Goal: Task Accomplishment & Management: Manage account settings

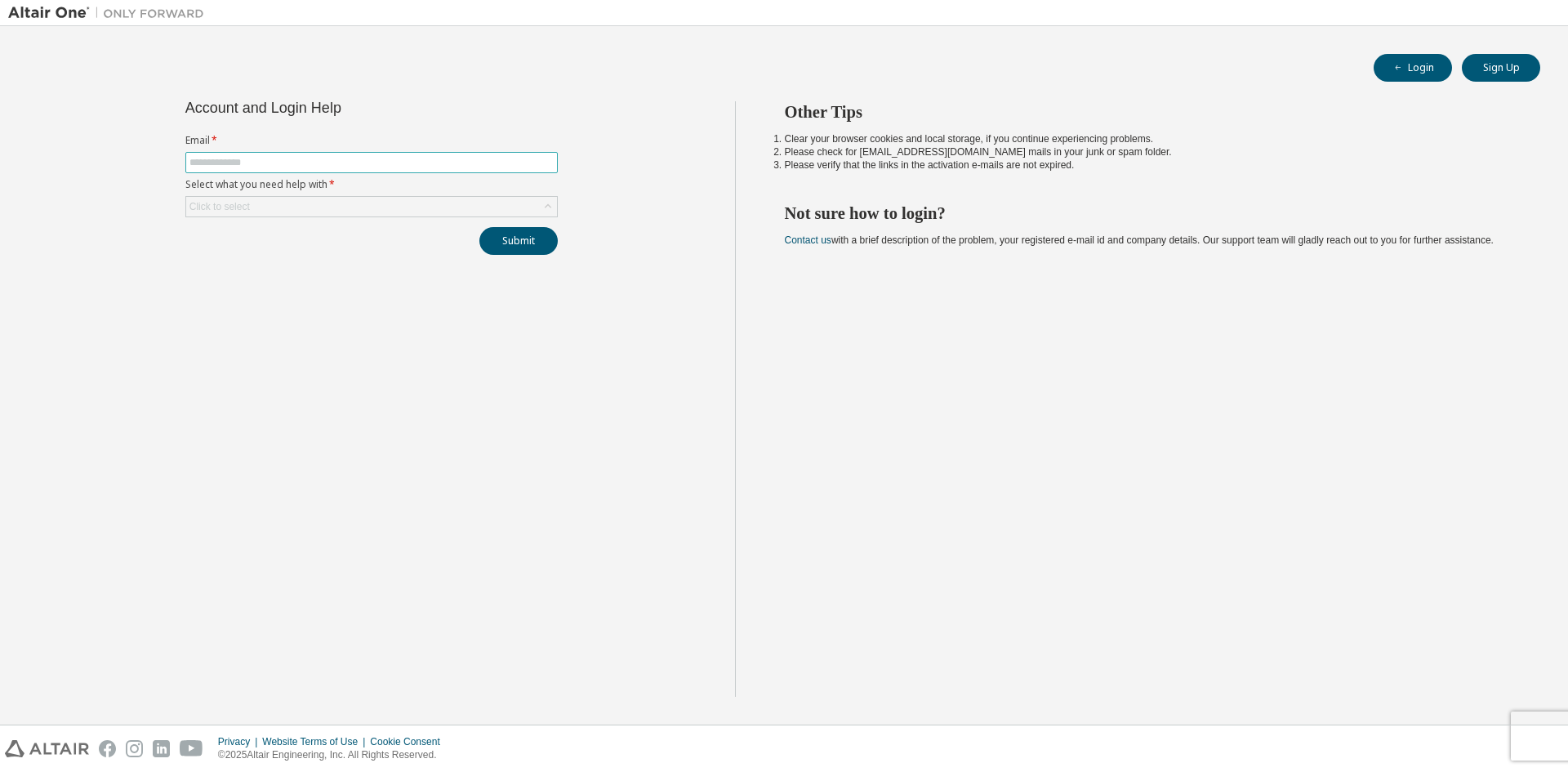
click at [264, 159] on input "text" at bounding box center [372, 163] width 364 height 13
click at [512, 397] on div "Account and Login Help Email * Select what you need help with * Click to select…" at bounding box center [372, 399] width 727 height 596
click at [1424, 78] on button "Login" at bounding box center [1413, 68] width 79 height 28
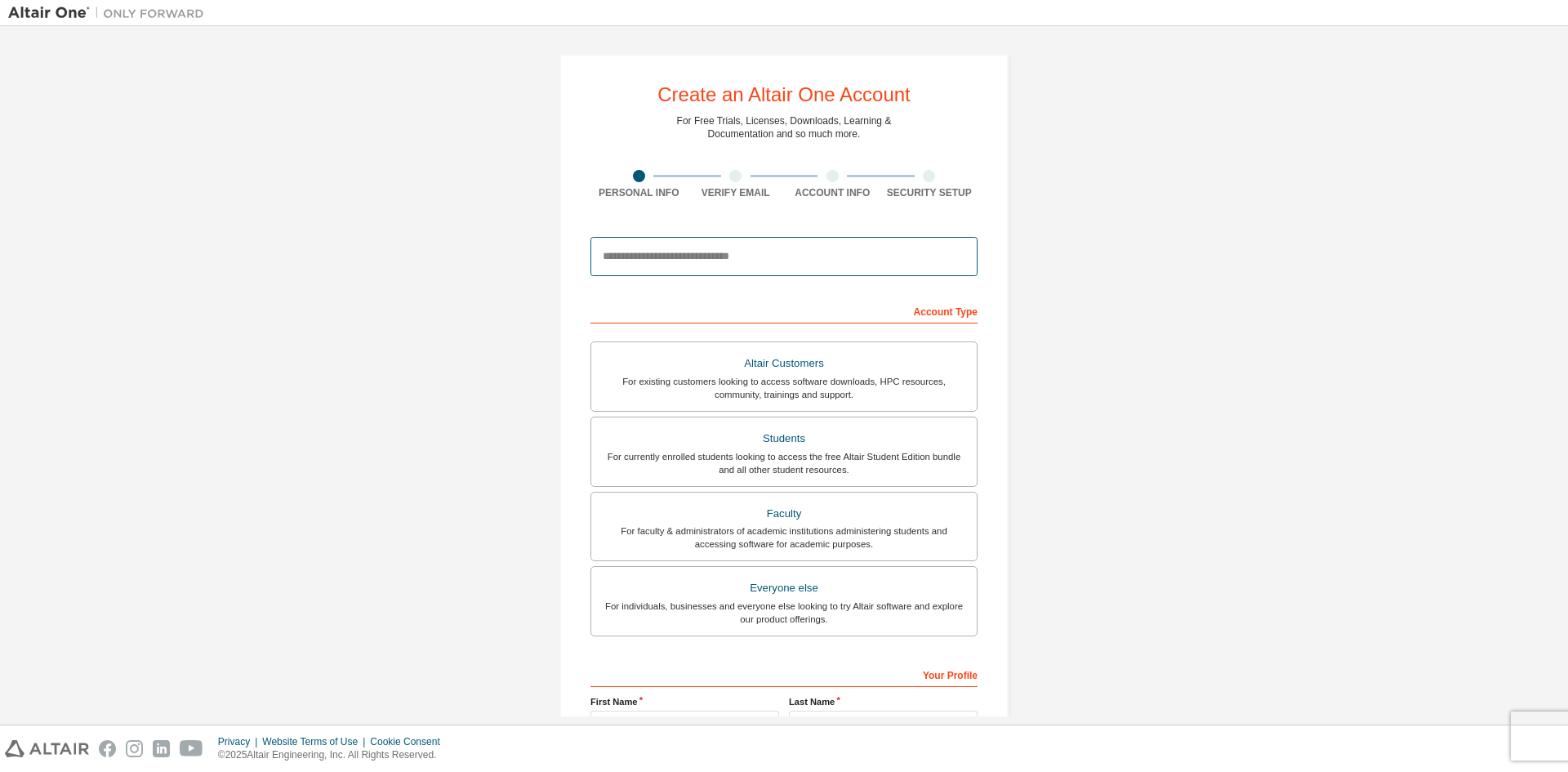
drag, startPoint x: 665, startPoint y: 258, endPoint x: 917, endPoint y: 264, distance: 252.1
click at [665, 258] on input "email" at bounding box center [784, 256] width 387 height 39
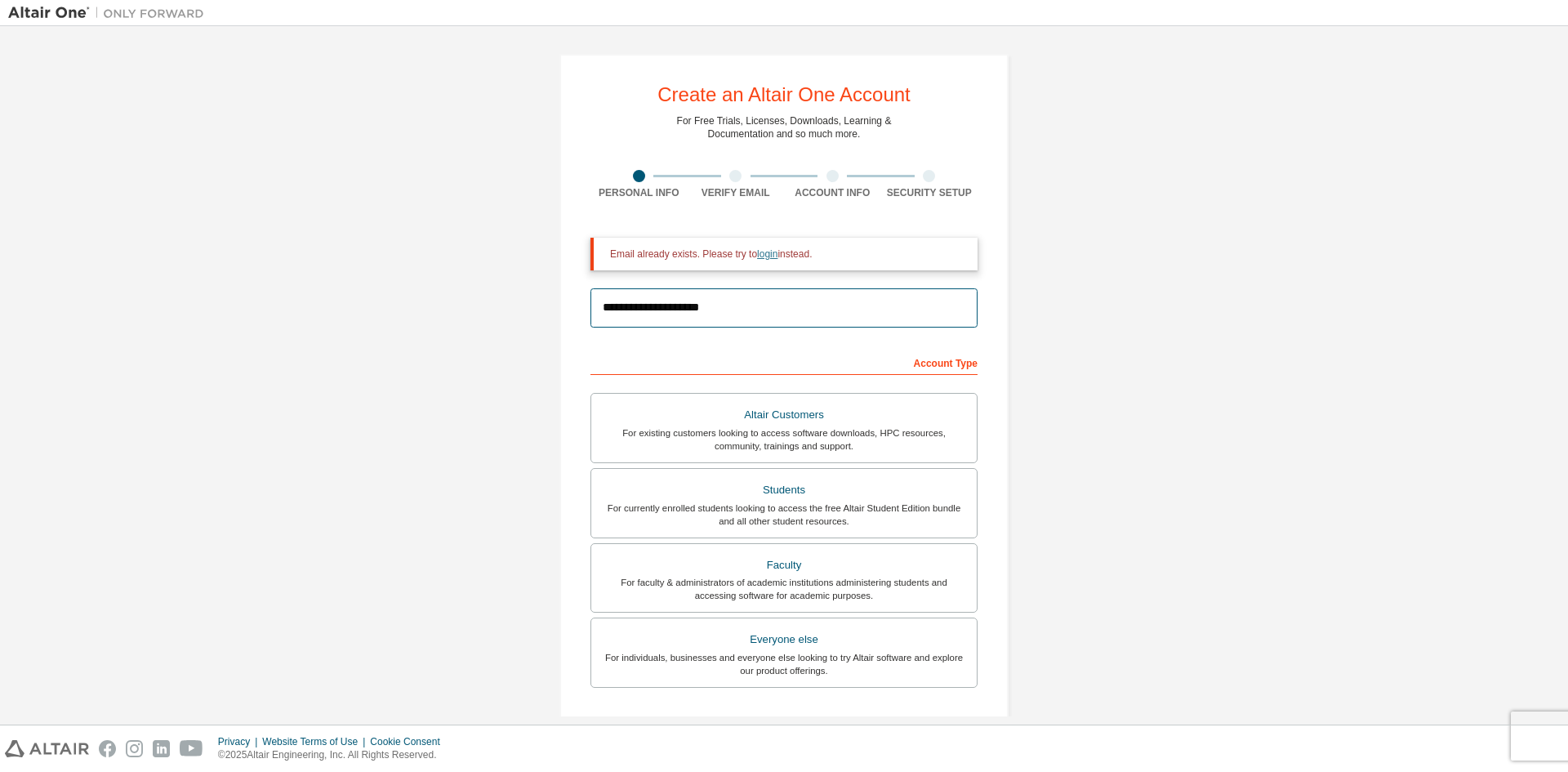
type input "**********"
click at [758, 254] on link "login" at bounding box center [767, 254] width 20 height 11
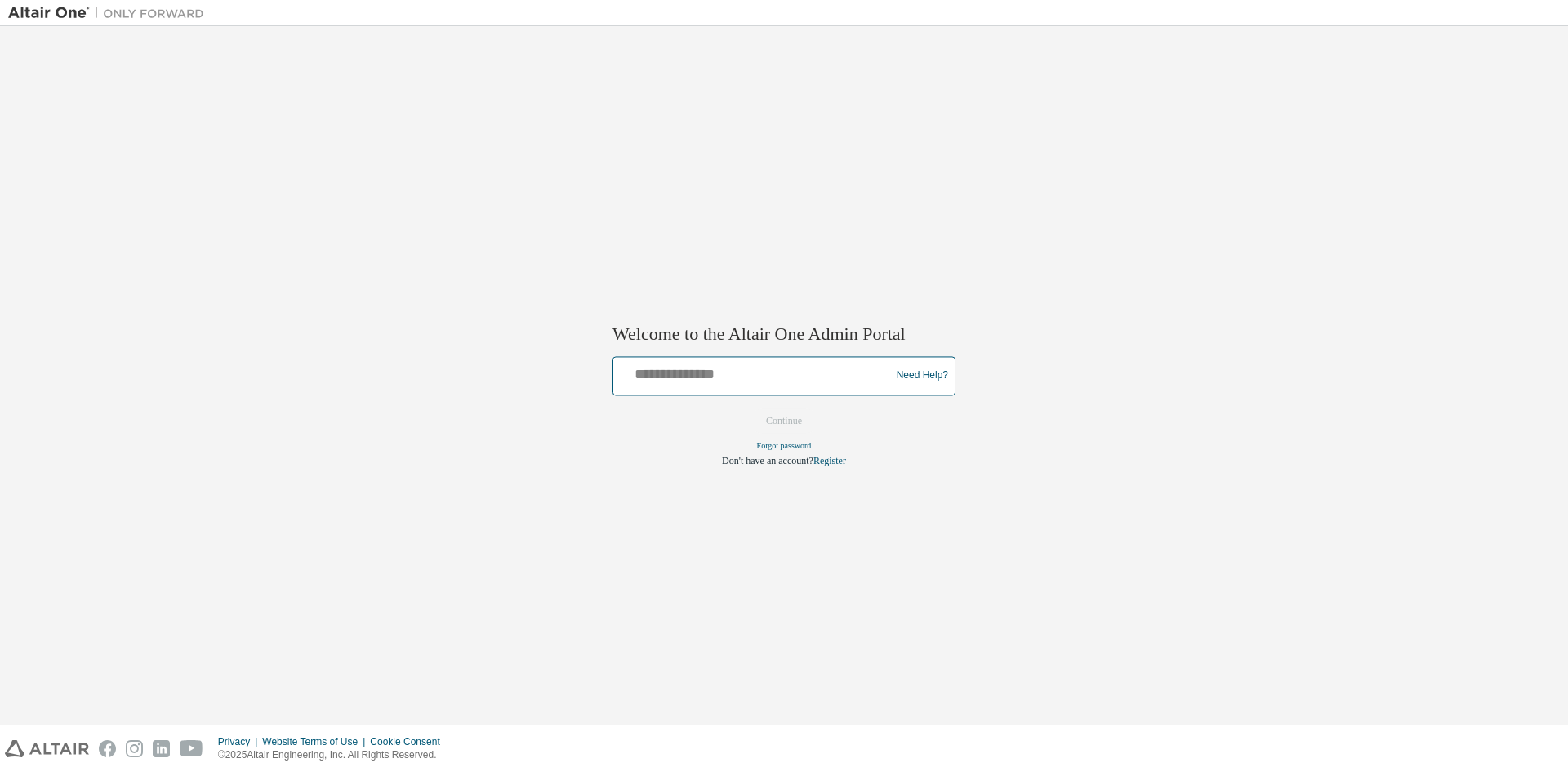
click at [748, 365] on input "text" at bounding box center [754, 372] width 268 height 24
type input "**********"
click at [748, 408] on button "Continue" at bounding box center [784, 420] width 70 height 24
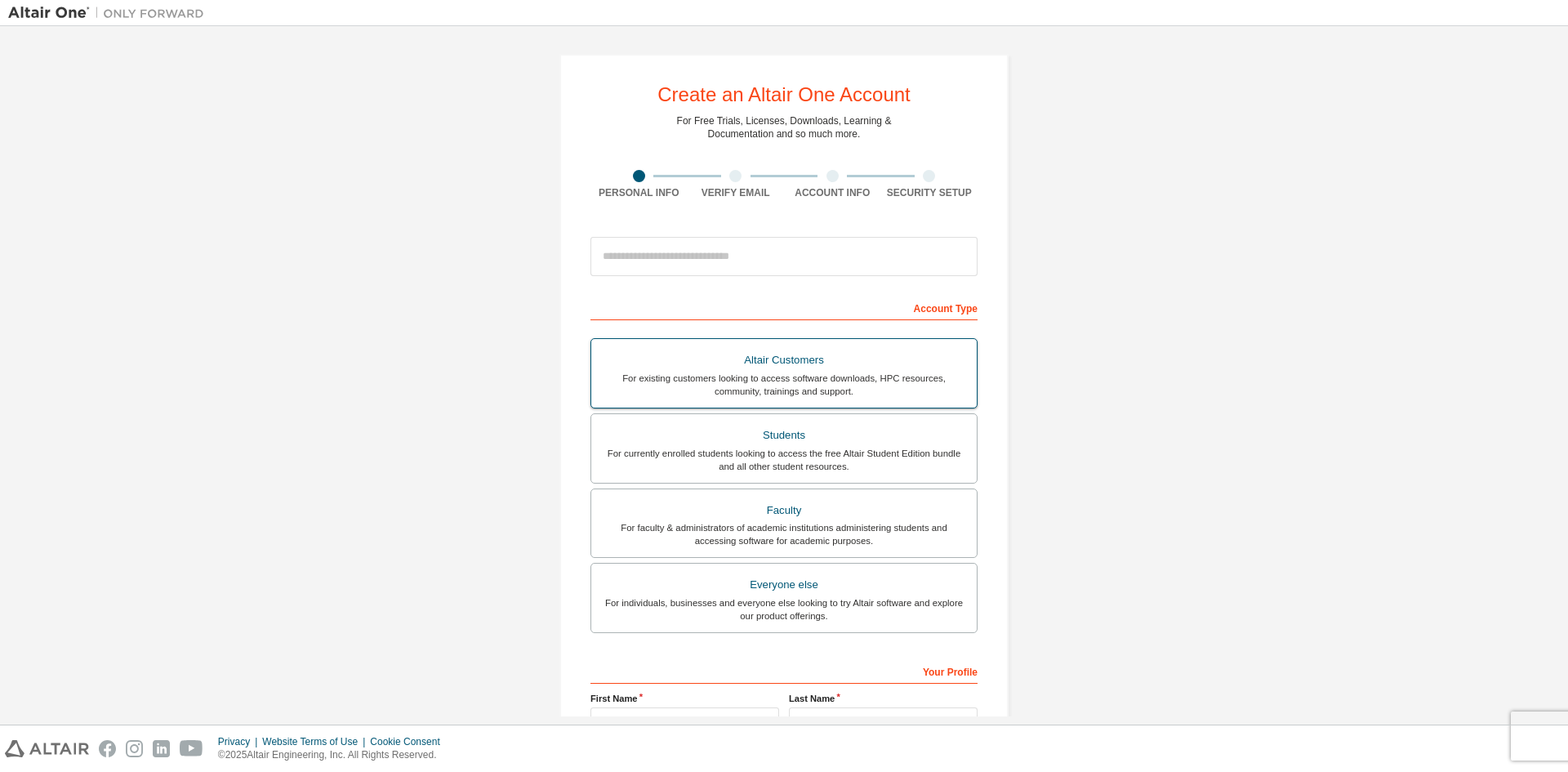
click at [759, 380] on div "For existing customers looking to access software downloads, HPC resources, com…" at bounding box center [784, 385] width 365 height 26
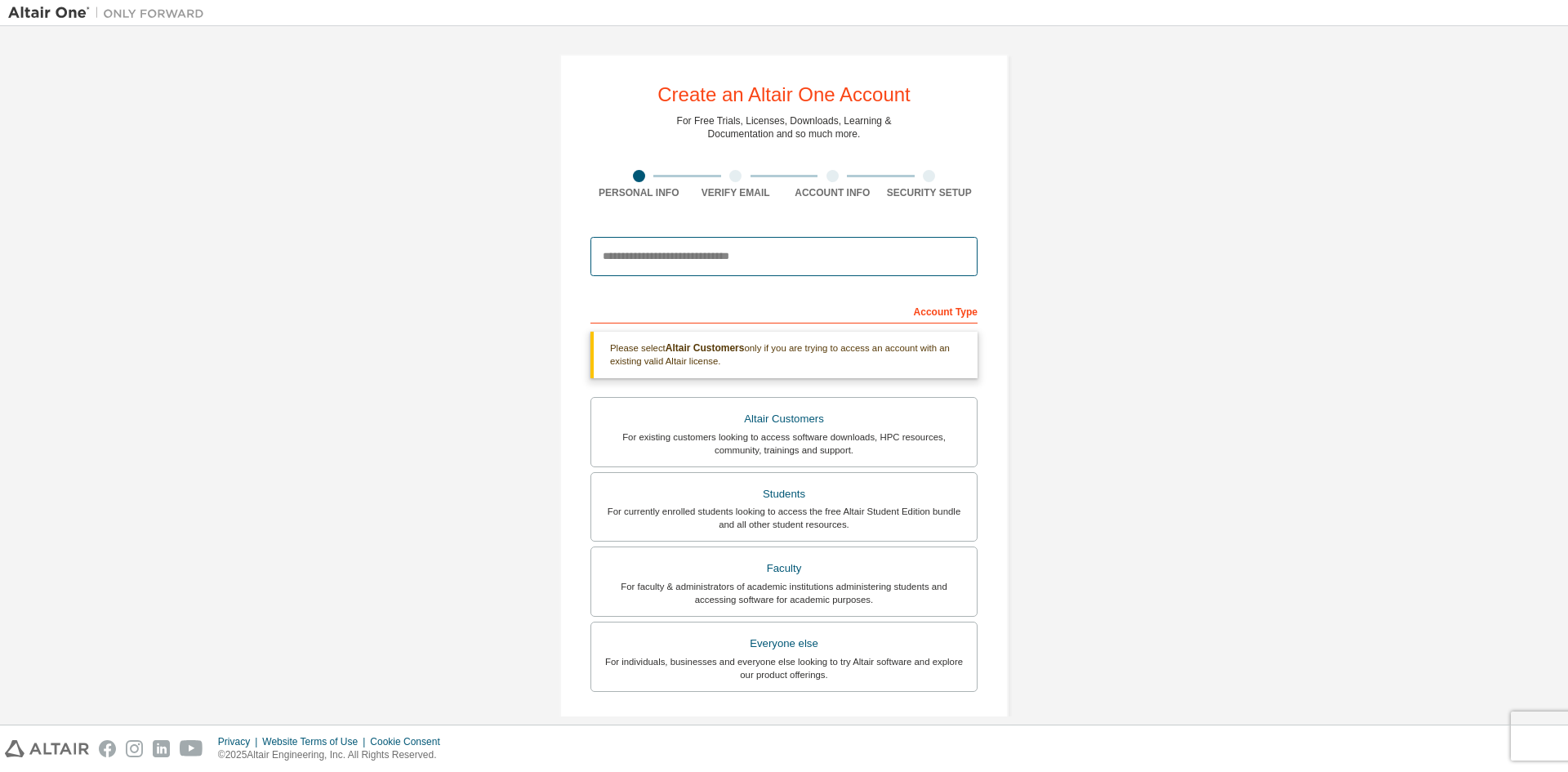
click at [739, 244] on input "email" at bounding box center [784, 256] width 387 height 39
click at [756, 258] on input "email" at bounding box center [784, 256] width 387 height 39
type input "**********"
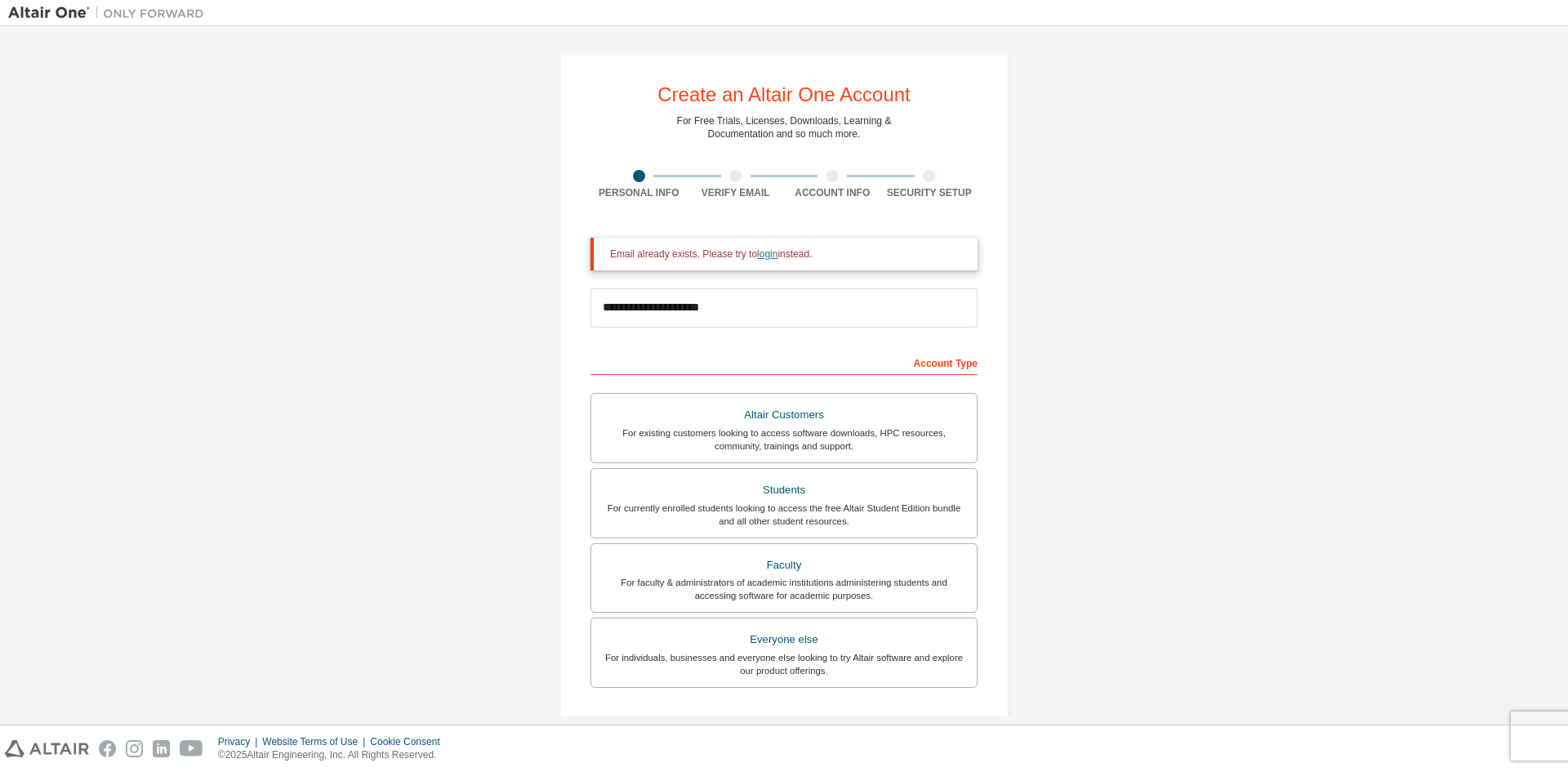
click at [764, 255] on link "login" at bounding box center [767, 254] width 20 height 11
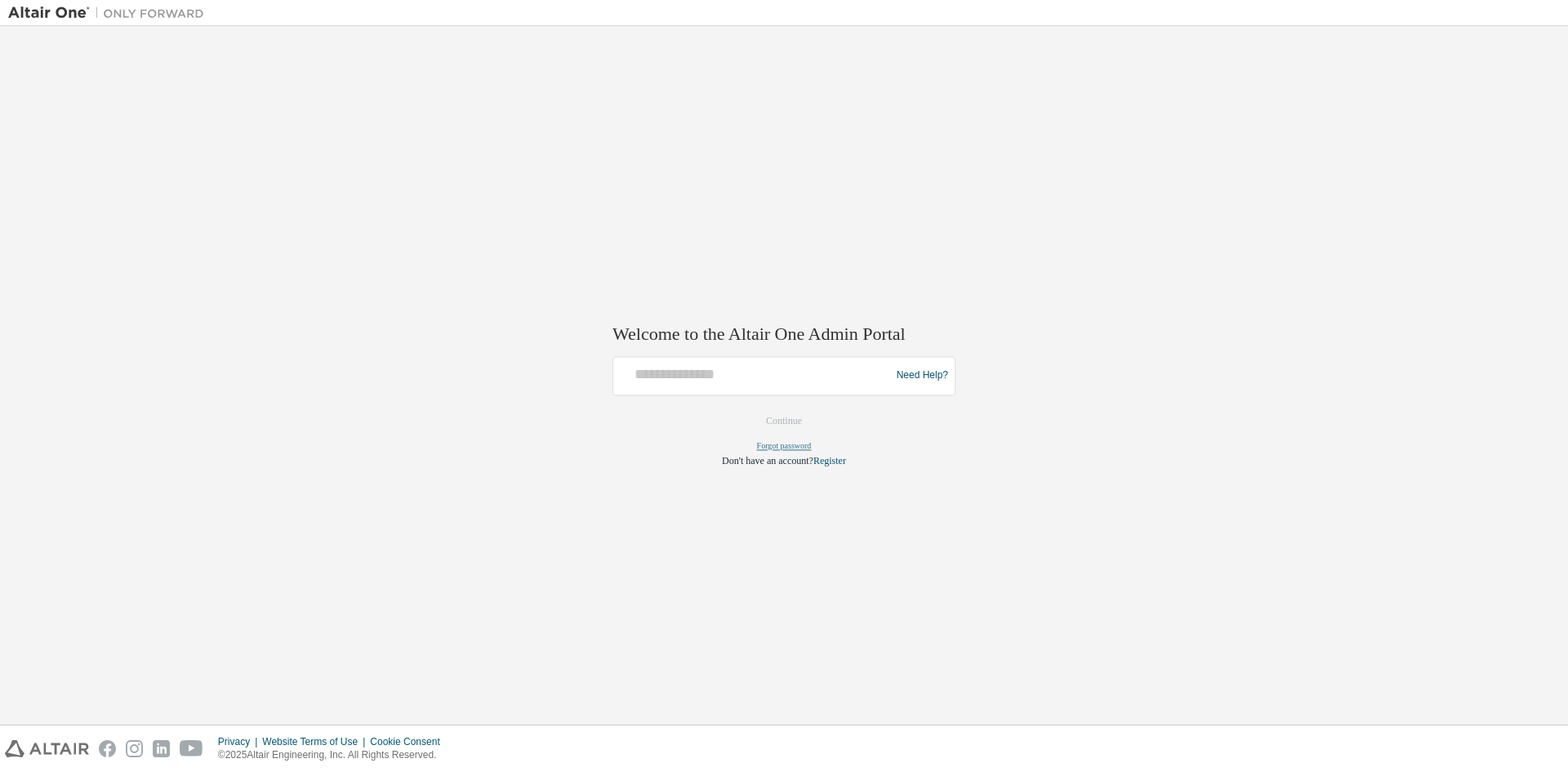
click at [785, 442] on link "Forgot password" at bounding box center [784, 446] width 55 height 9
click at [728, 383] on input "text" at bounding box center [754, 372] width 268 height 24
type input "**********"
click at [748, 408] on button "Continue" at bounding box center [784, 420] width 70 height 24
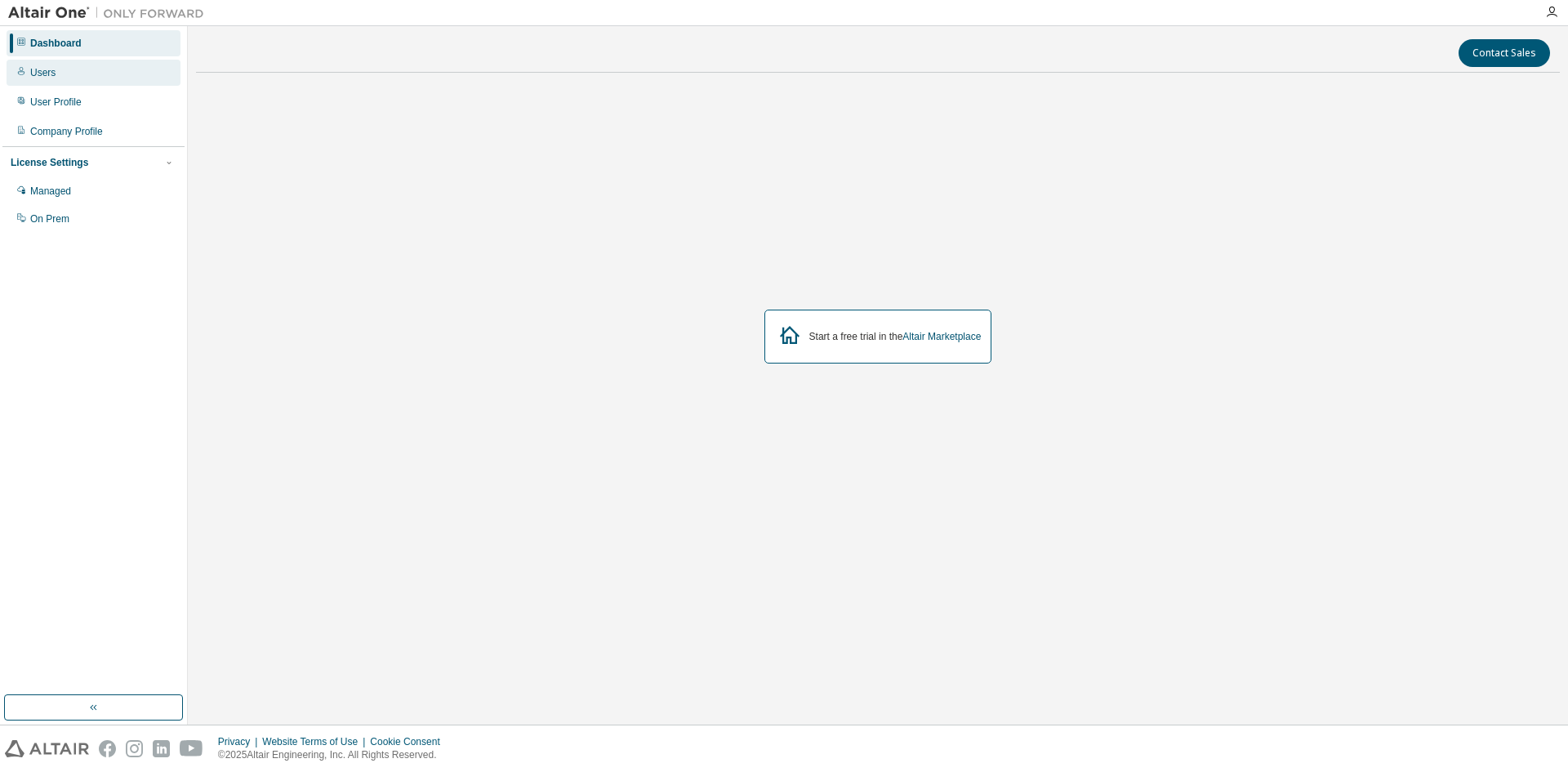
click at [59, 78] on div "Users" at bounding box center [93, 72] width 174 height 26
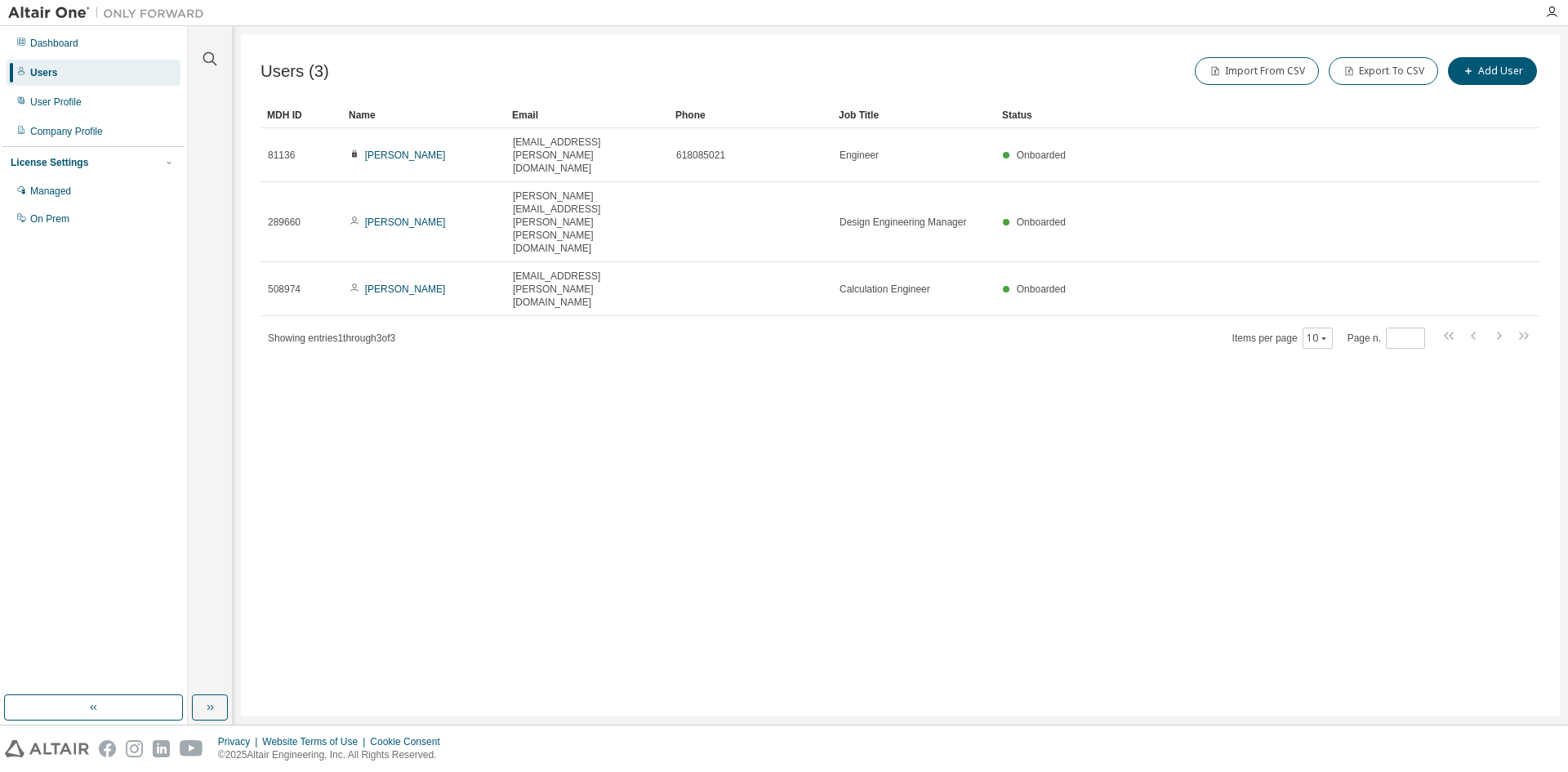
click at [122, 686] on div "Dashboard Users User Profile Company Profile License Settings Managed On Prem" at bounding box center [93, 361] width 182 height 665
click at [31, 746] on img at bounding box center [46, 749] width 84 height 18
click at [1547, 7] on icon "button" at bounding box center [1551, 12] width 13 height 13
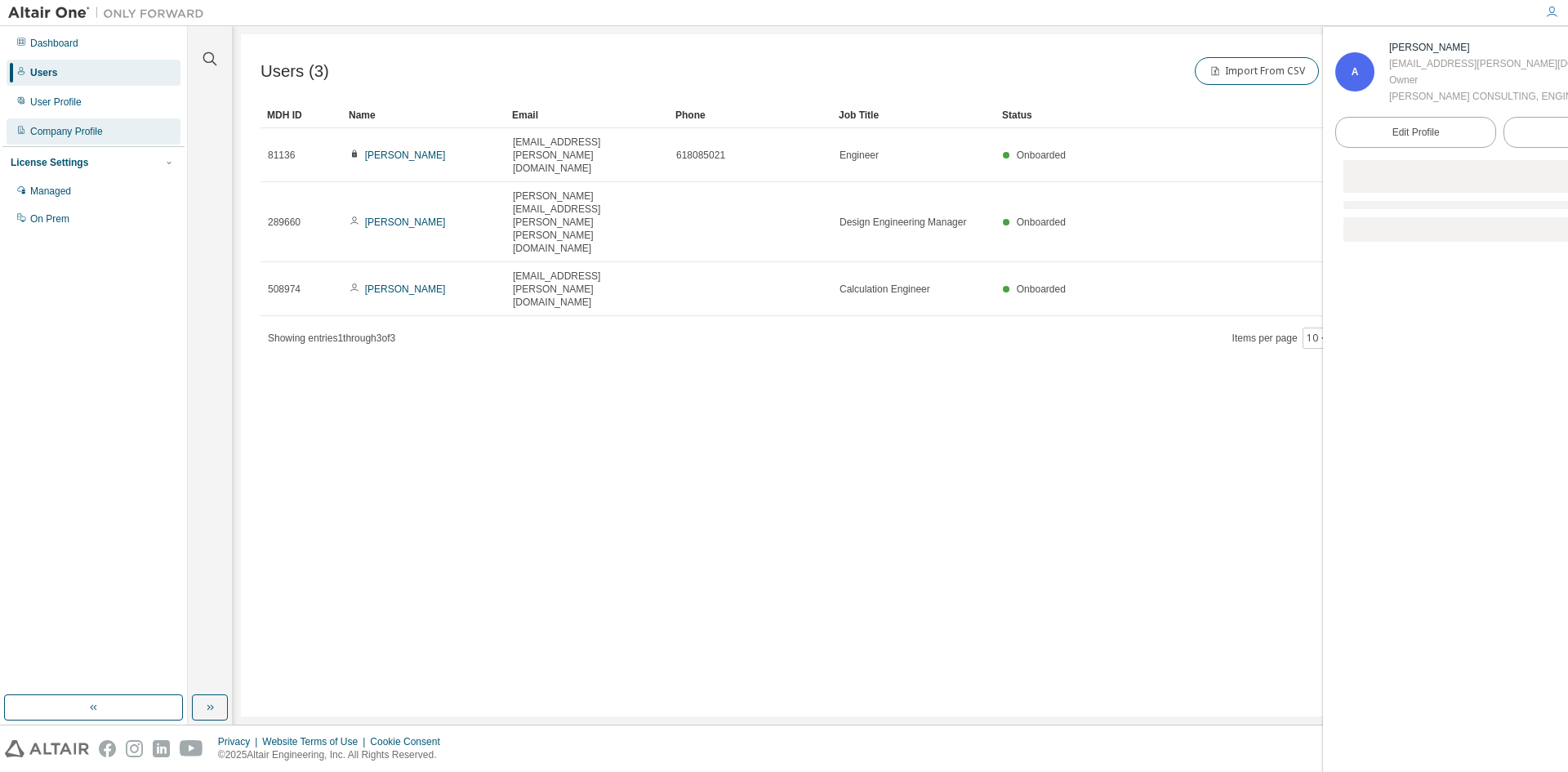
click at [61, 136] on div "Company Profile" at bounding box center [67, 131] width 73 height 13
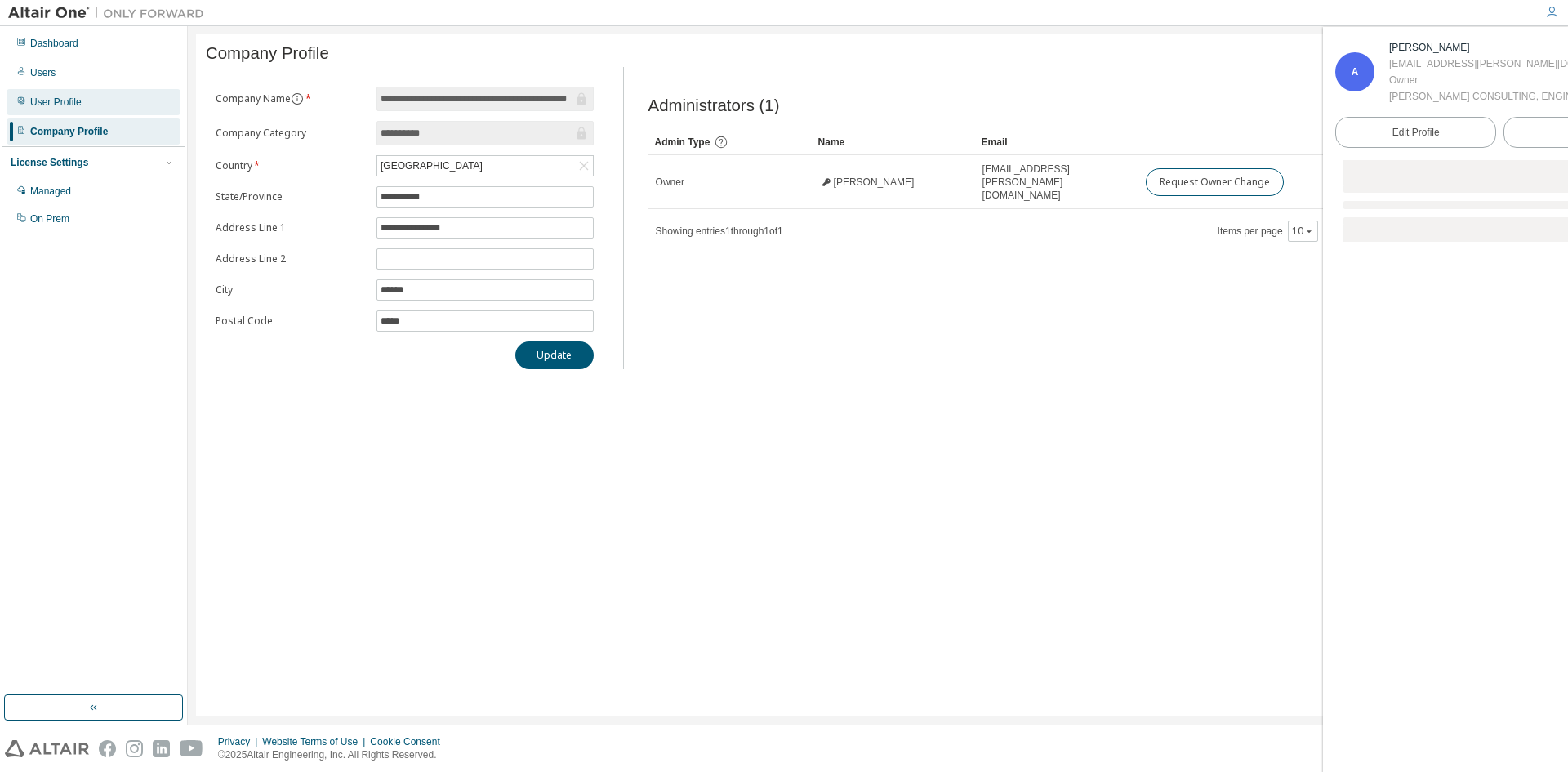
click at [72, 108] on div "User Profile" at bounding box center [93, 102] width 174 height 26
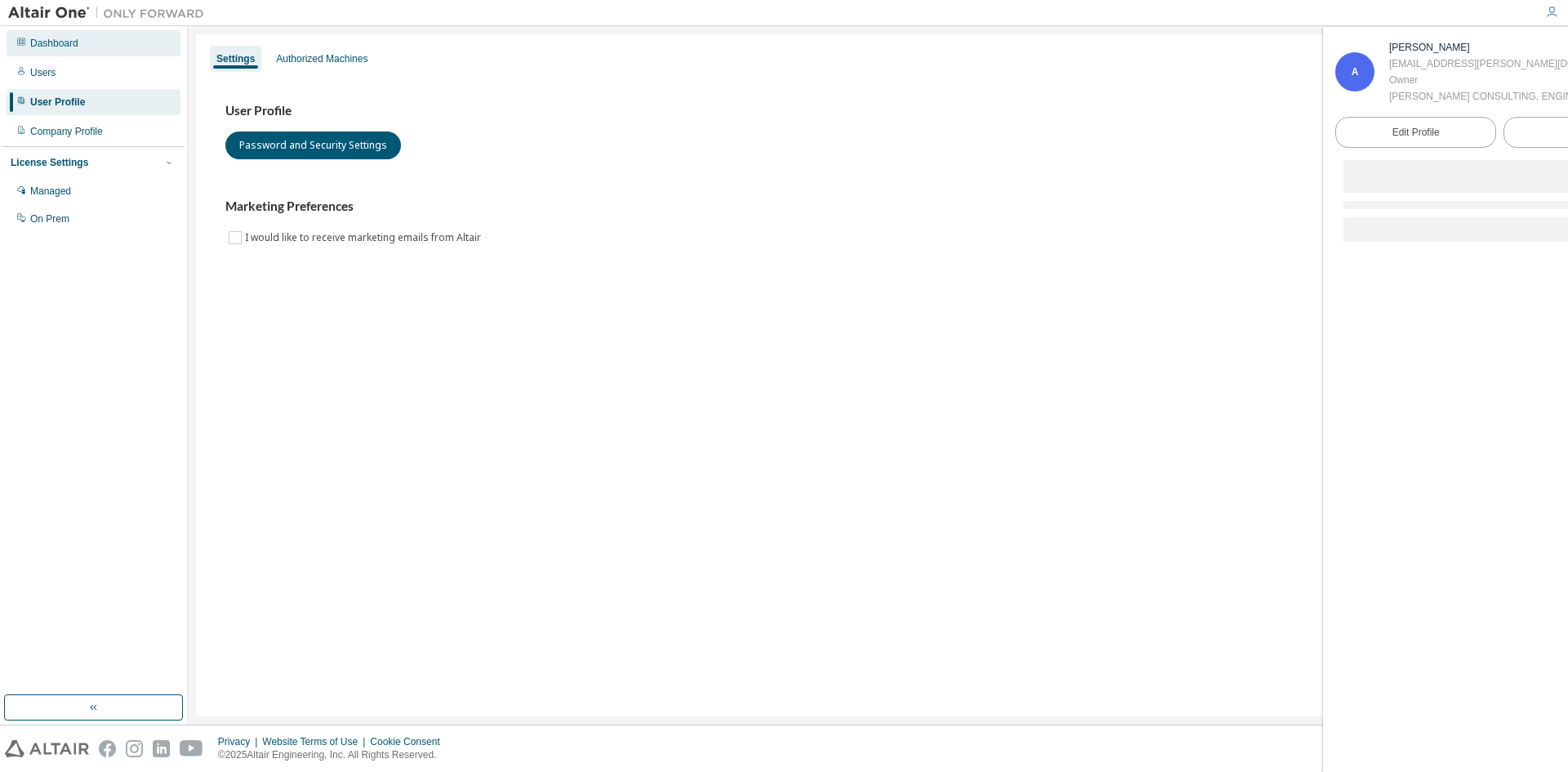
click at [90, 55] on div "Dashboard" at bounding box center [93, 44] width 174 height 26
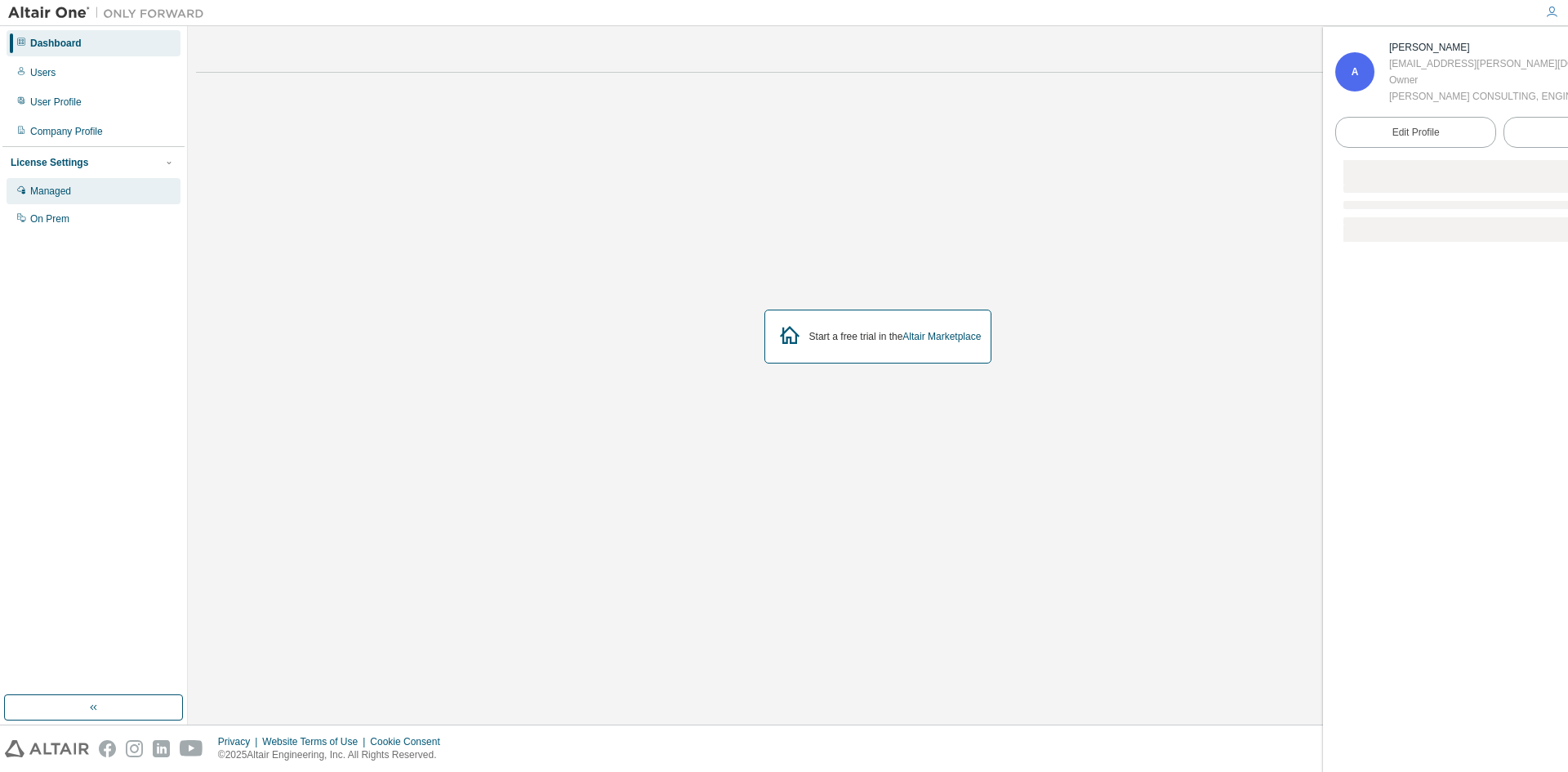
click at [74, 193] on div "Managed" at bounding box center [93, 191] width 174 height 26
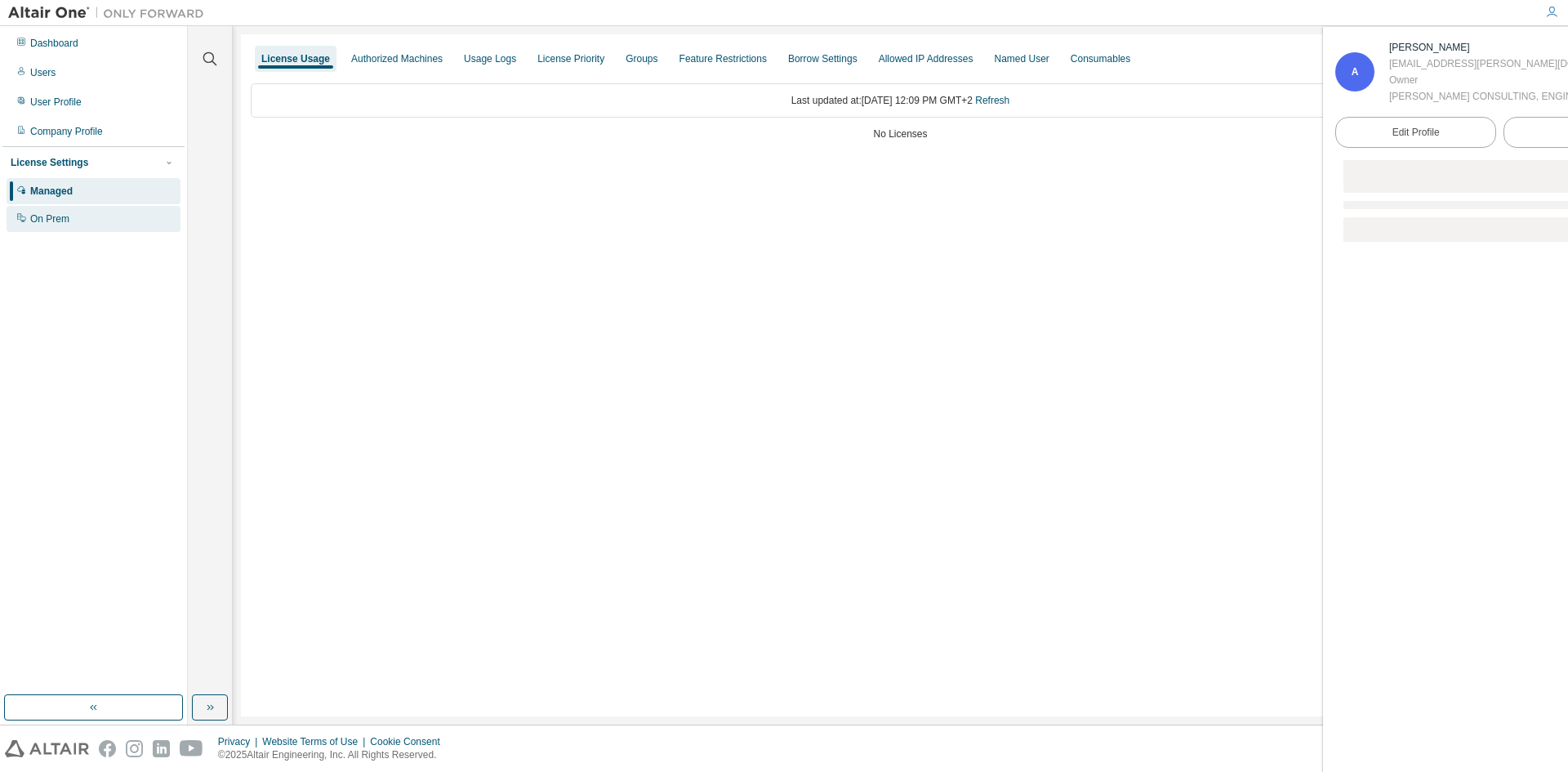
click at [75, 209] on div "On Prem" at bounding box center [93, 218] width 174 height 26
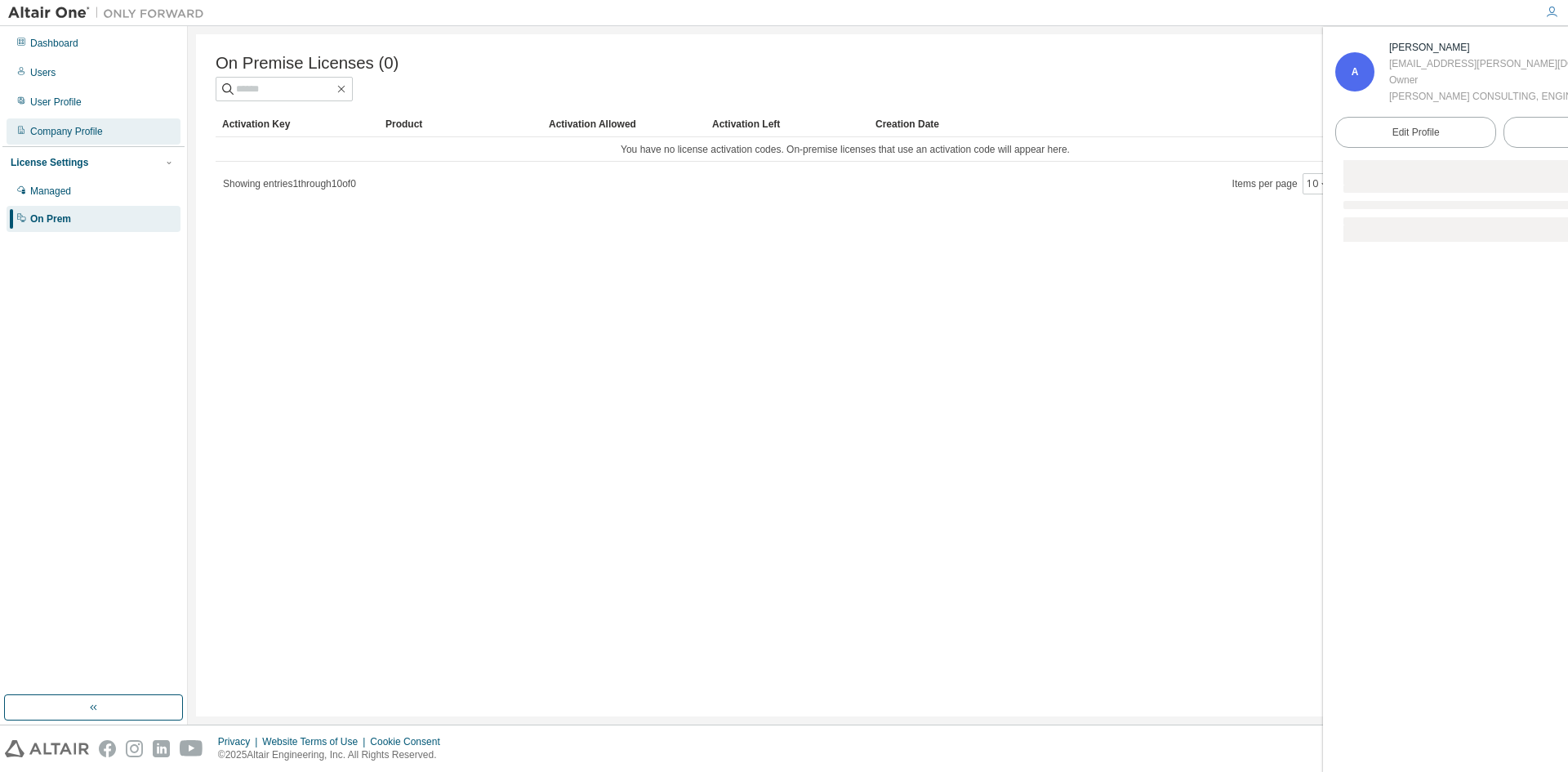
click at [77, 136] on div "Company Profile" at bounding box center [67, 131] width 73 height 13
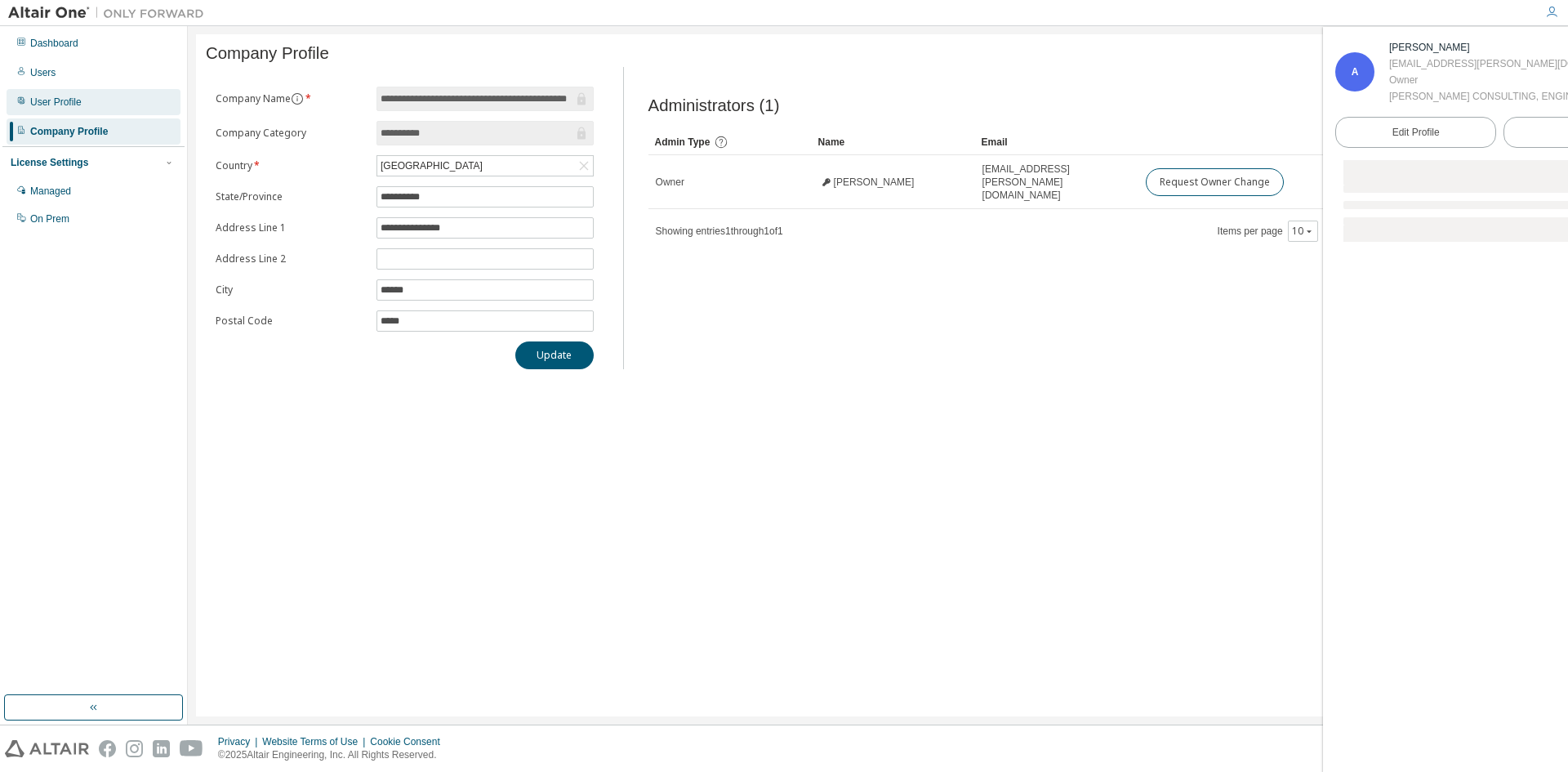
click at [82, 104] on div "User Profile" at bounding box center [93, 102] width 174 height 26
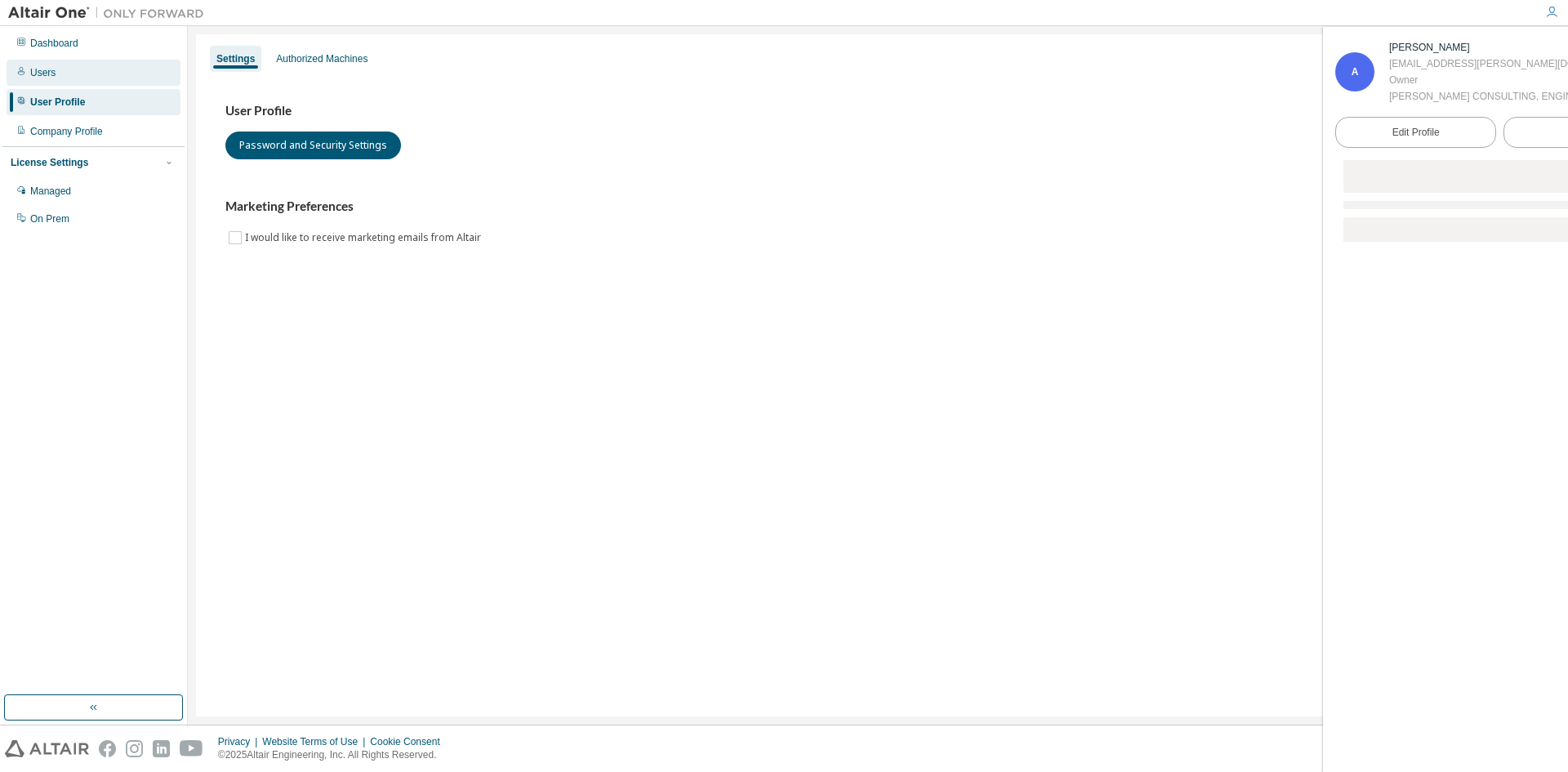
click at [85, 76] on div "Users" at bounding box center [93, 72] width 174 height 26
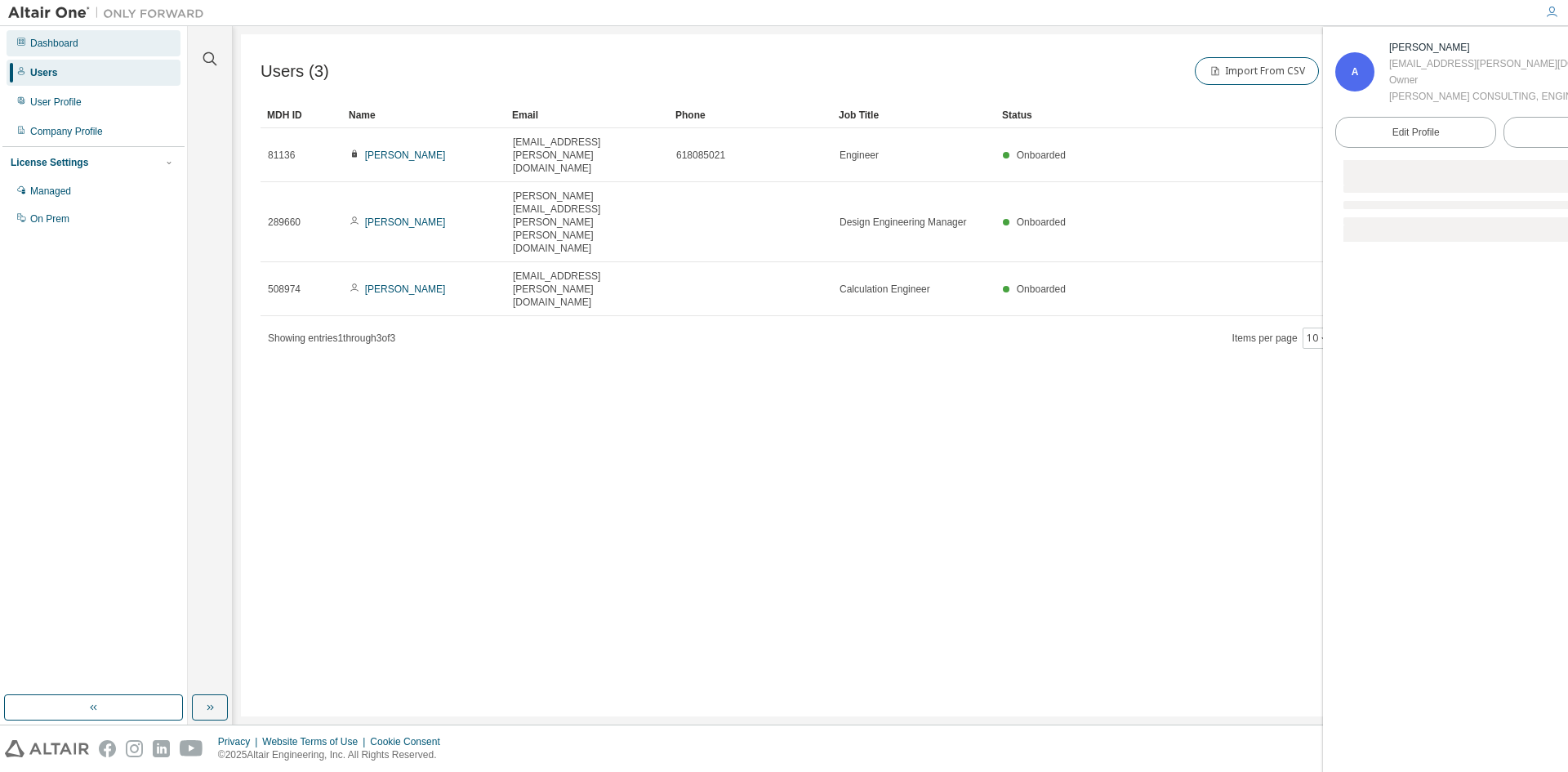
click at [92, 33] on div "Dashboard" at bounding box center [93, 44] width 174 height 26
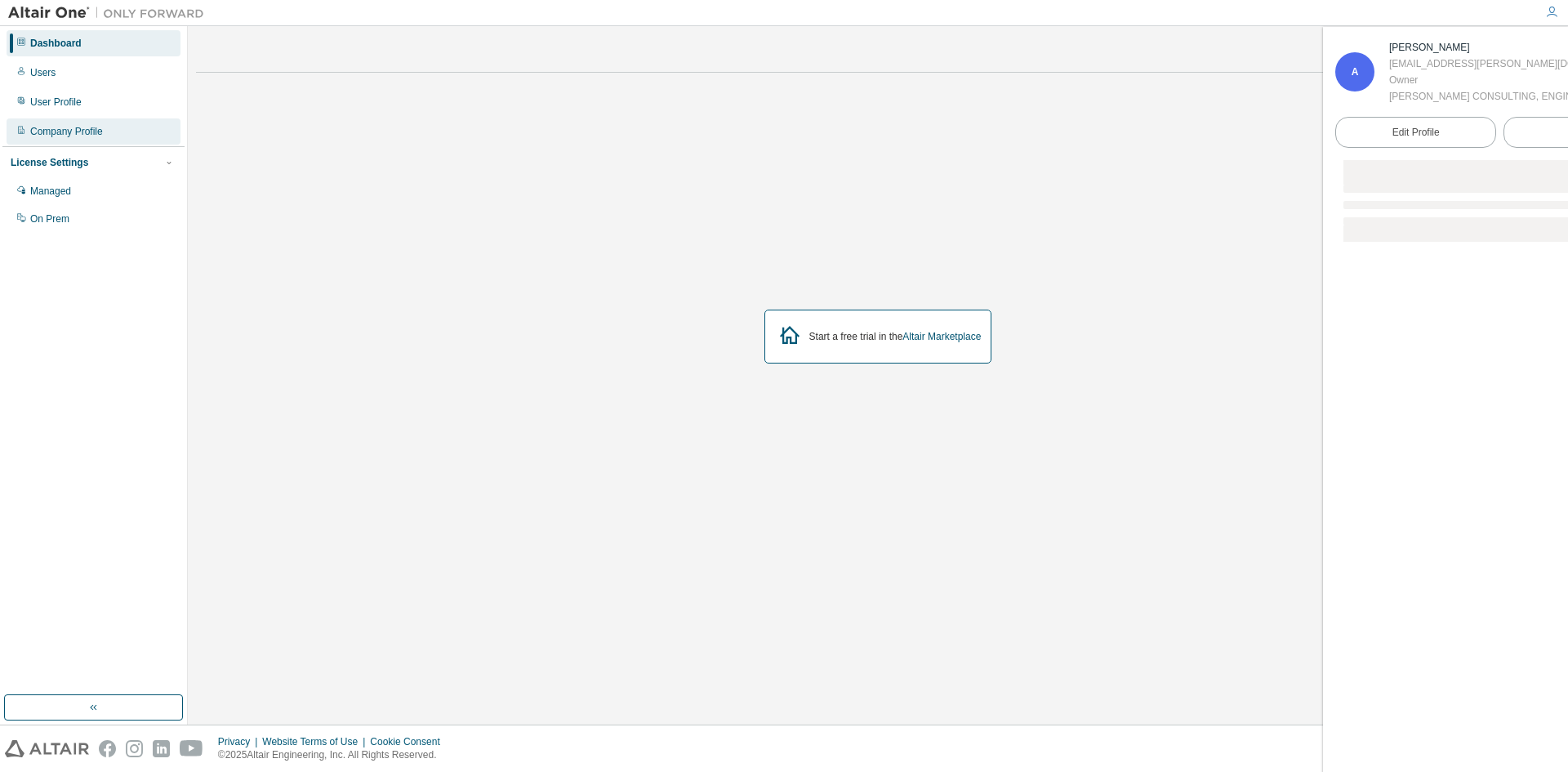
click at [59, 132] on div "Company Profile" at bounding box center [67, 131] width 73 height 13
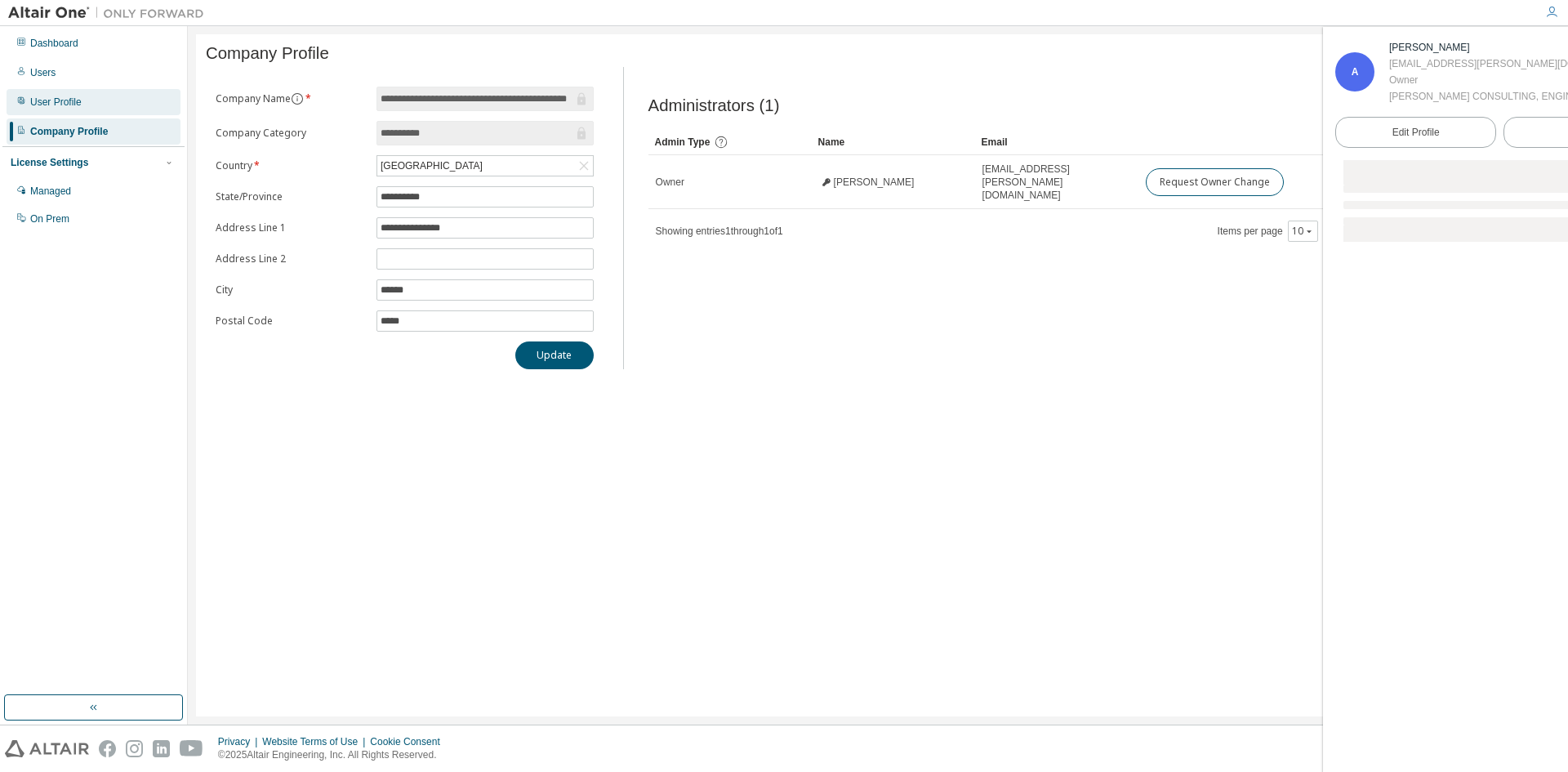
click at [47, 101] on div "User Profile" at bounding box center [56, 102] width 52 height 13
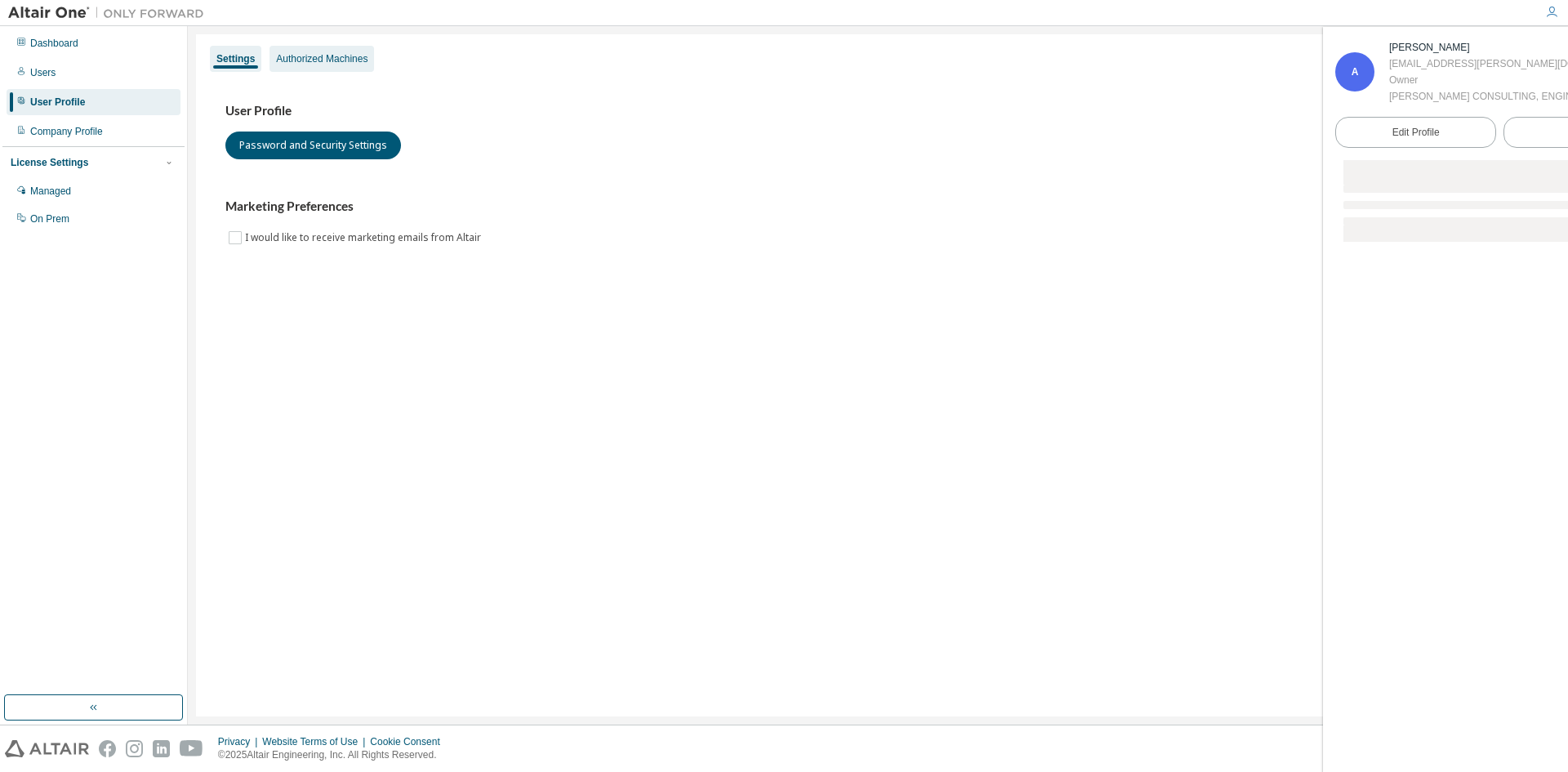
click at [323, 54] on div "Authorized Machines" at bounding box center [321, 58] width 92 height 13
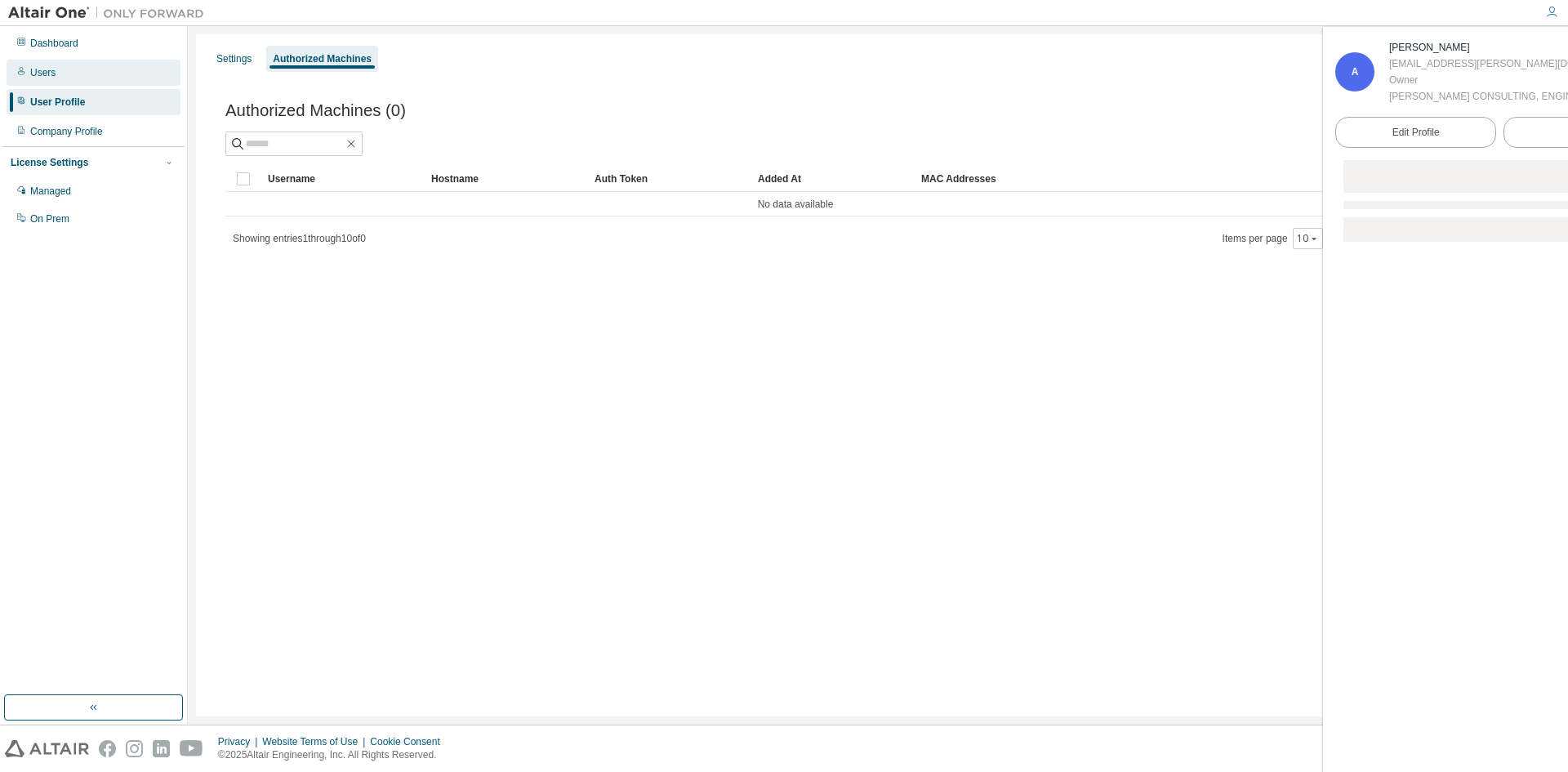
click at [74, 80] on div "Users" at bounding box center [93, 72] width 174 height 26
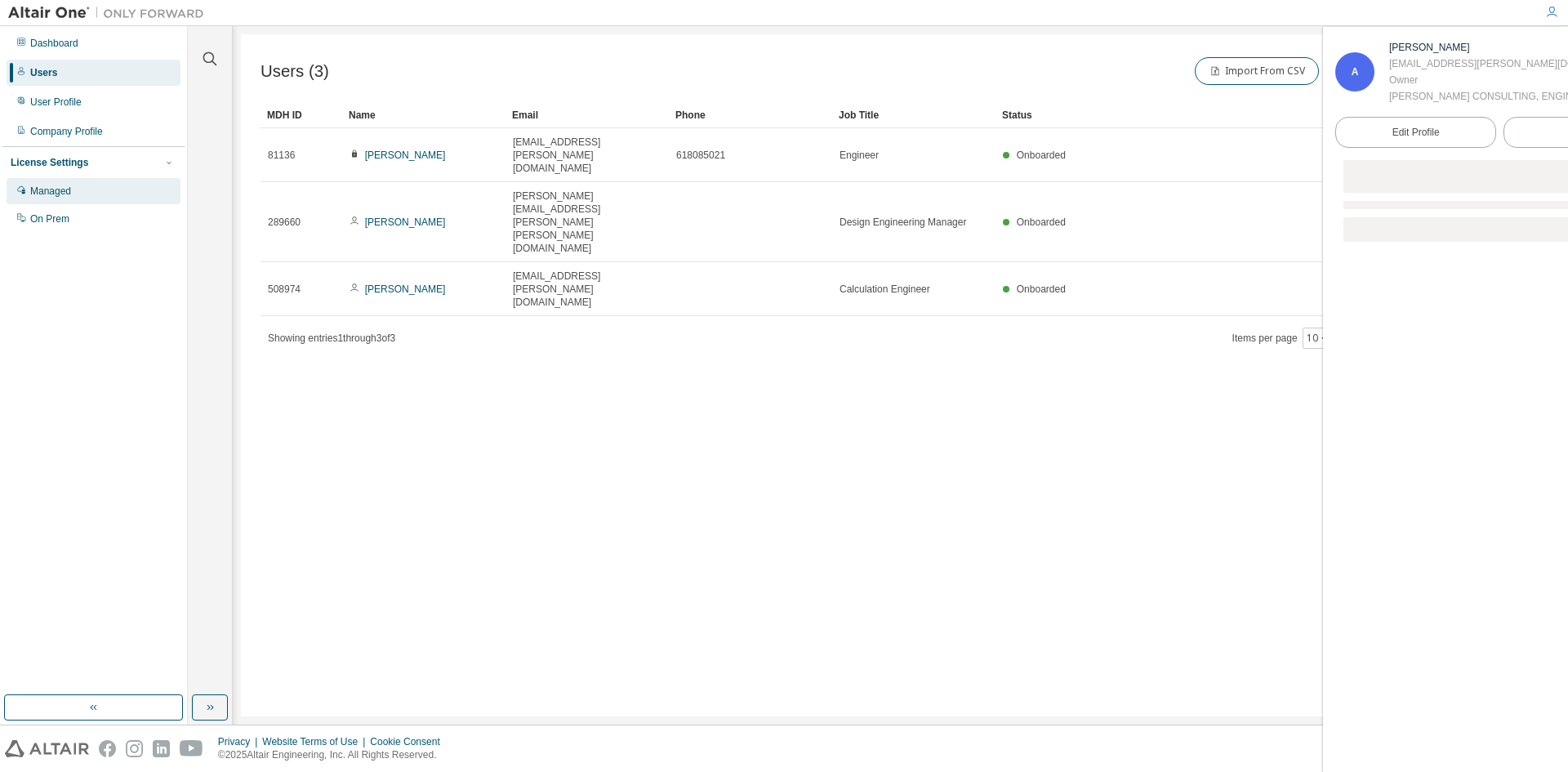
click at [62, 183] on div "Managed" at bounding box center [93, 191] width 174 height 26
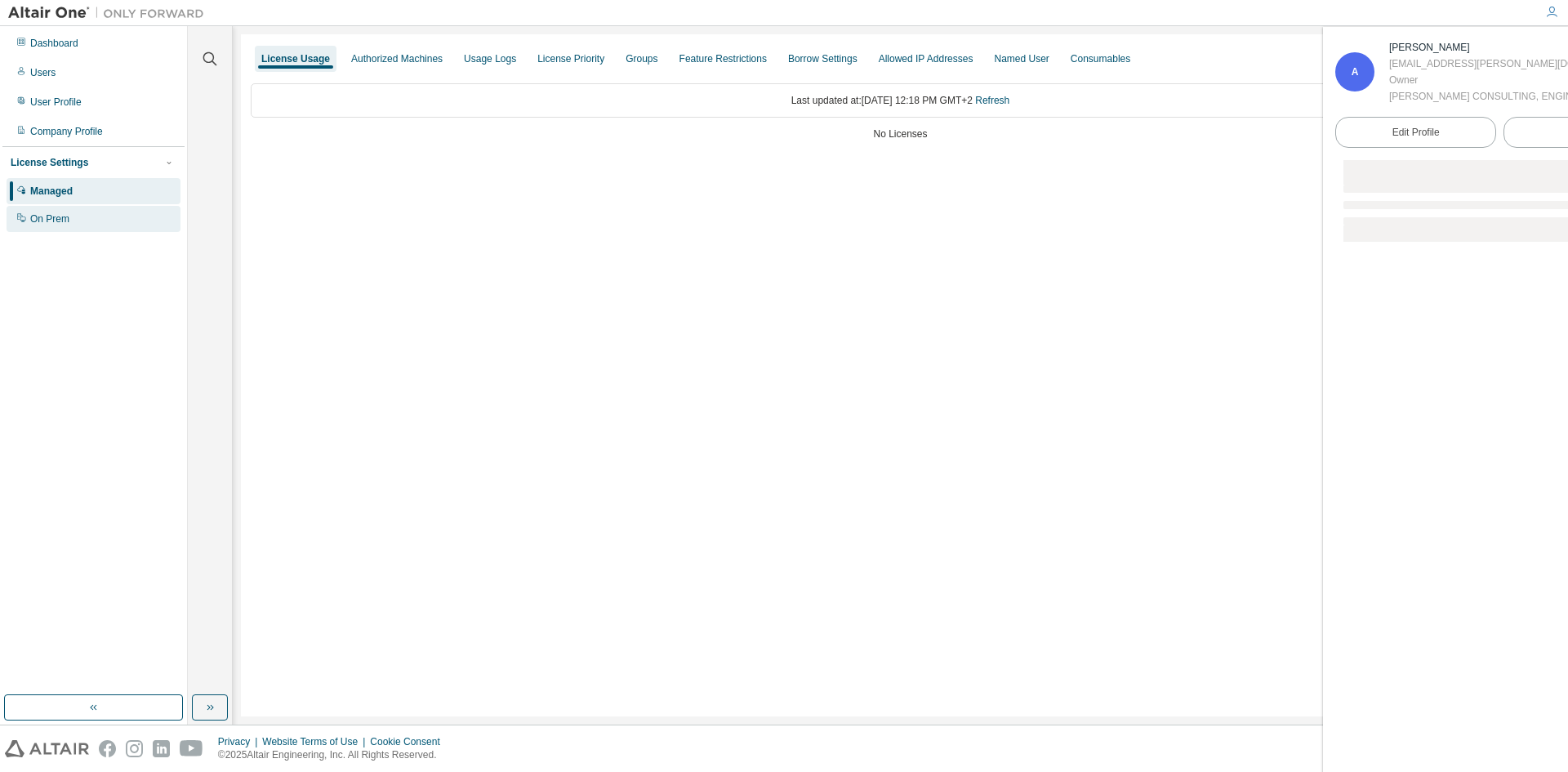
click at [53, 213] on div "On Prem" at bounding box center [93, 218] width 174 height 26
